Goal: Register for event/course

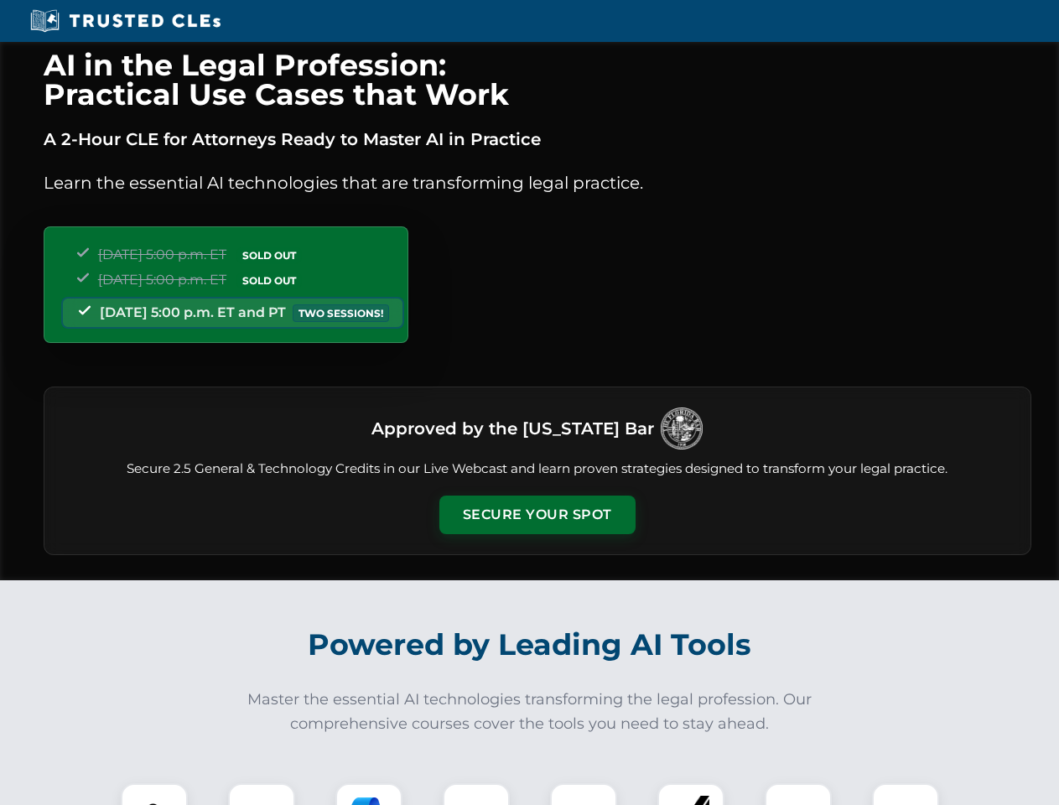
click at [537, 515] on button "Secure Your Spot" at bounding box center [537, 515] width 196 height 39
click at [154, 794] on img at bounding box center [154, 816] width 49 height 49
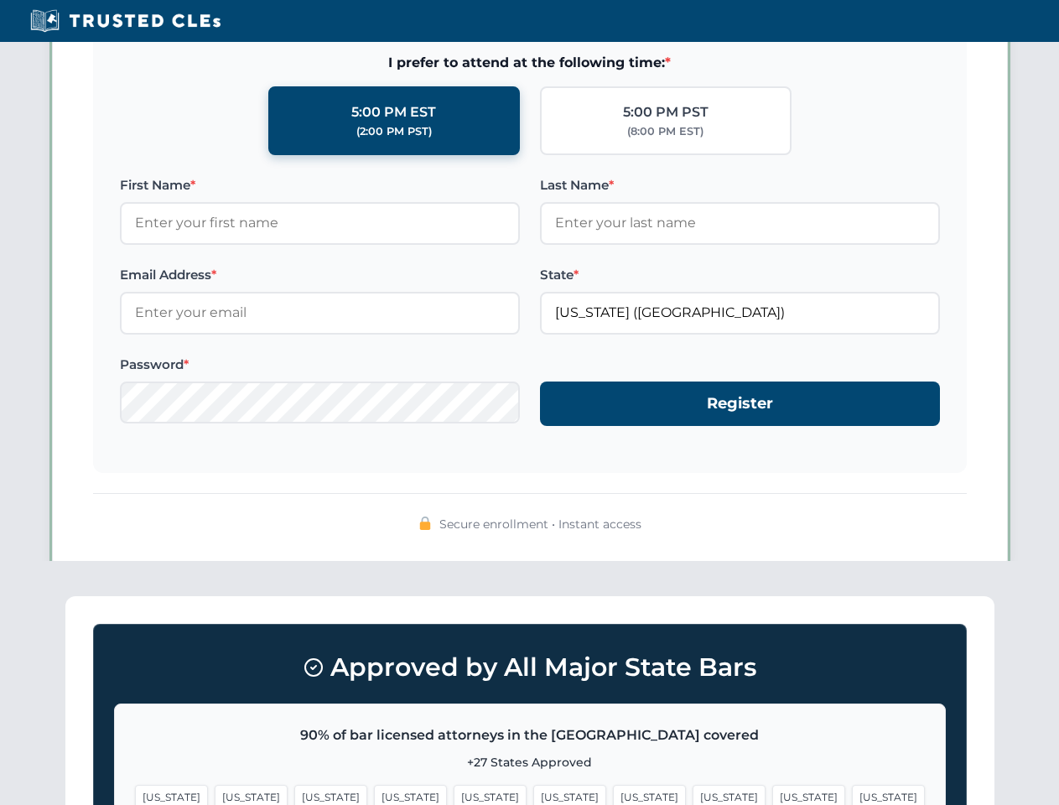
click at [613, 794] on span "[US_STATE]" at bounding box center [649, 797] width 73 height 24
click at [772, 794] on span "[US_STATE]" at bounding box center [808, 797] width 73 height 24
